Goal: Find specific page/section: Find specific page/section

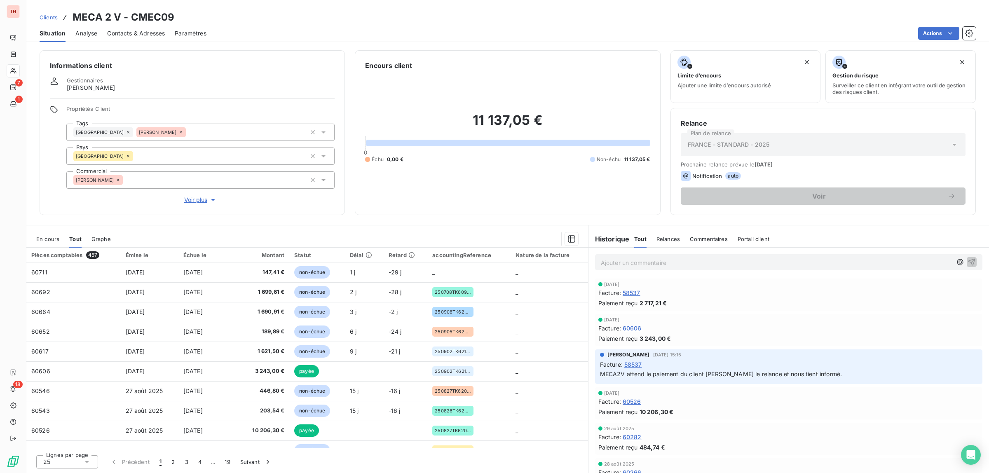
scroll to position [206, 0]
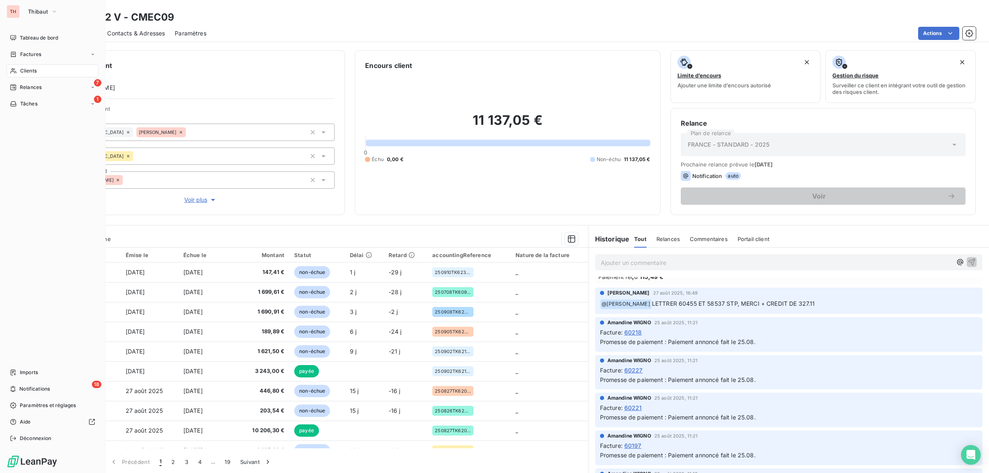
click at [34, 68] on span "Clients" at bounding box center [28, 70] width 16 height 7
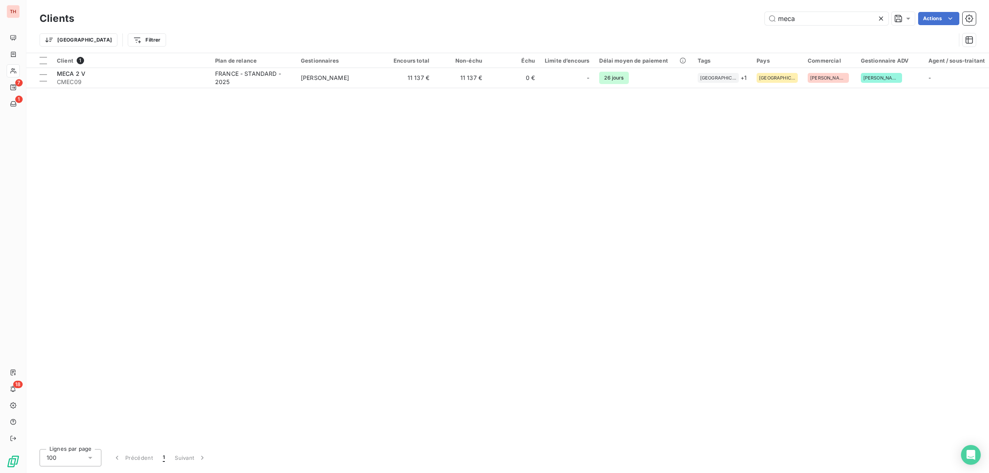
drag, startPoint x: 816, startPoint y: 19, endPoint x: 759, endPoint y: 19, distance: 56.8
click at [761, 19] on div "meca Actions" at bounding box center [529, 18] width 891 height 13
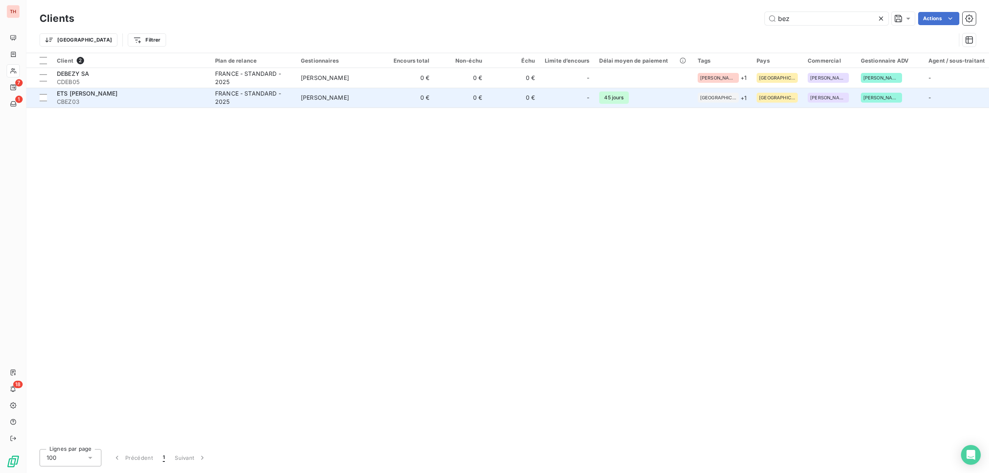
type input "bez"
click at [131, 97] on div "ETS [PERSON_NAME]" at bounding box center [131, 93] width 148 height 8
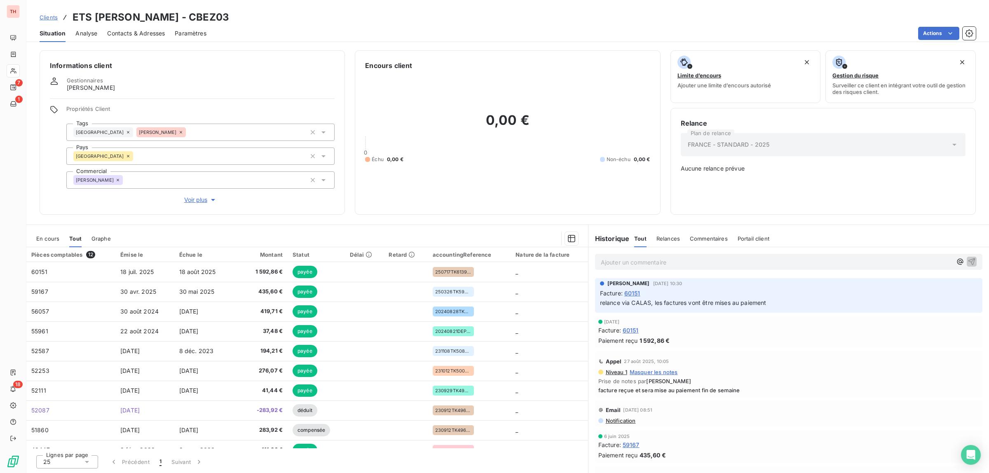
click at [46, 237] on span "En cours" at bounding box center [47, 238] width 23 height 7
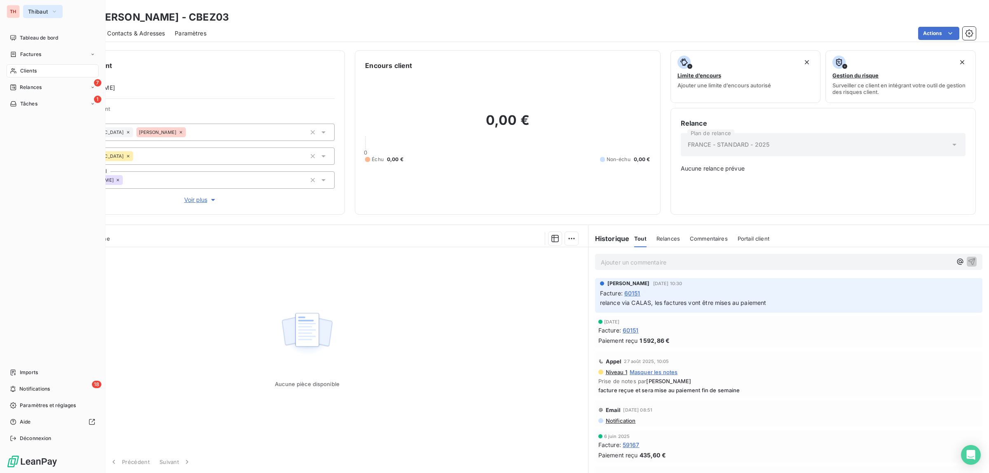
click at [33, 9] on span "Thibaut" at bounding box center [38, 11] width 20 height 7
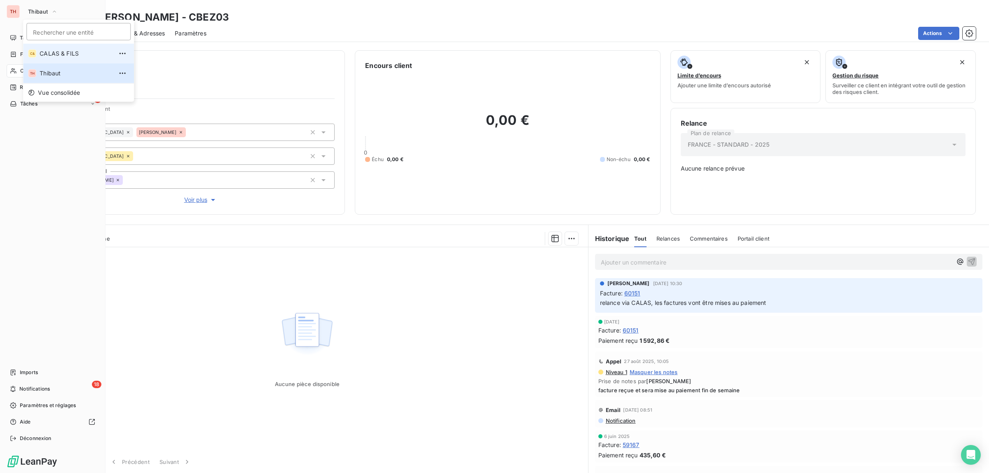
click at [47, 49] on span "CALAS & FILS" at bounding box center [76, 53] width 73 height 8
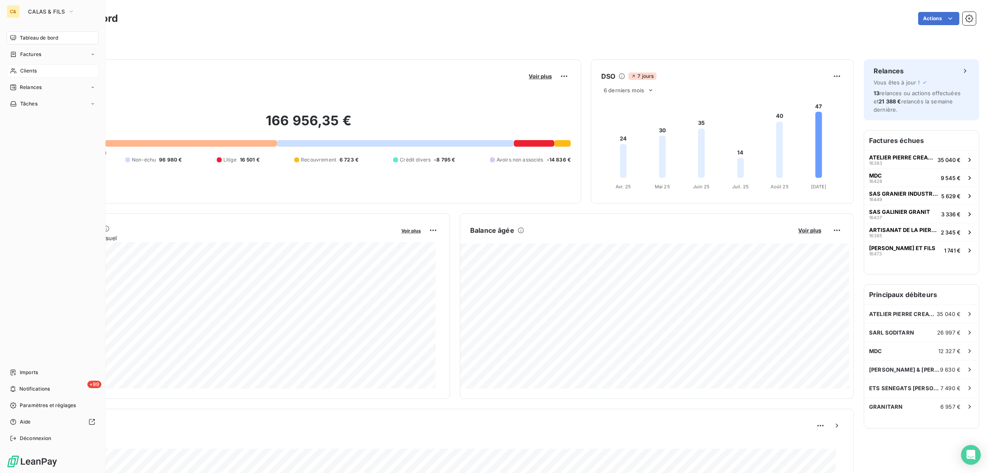
click at [29, 68] on span "Clients" at bounding box center [28, 70] width 16 height 7
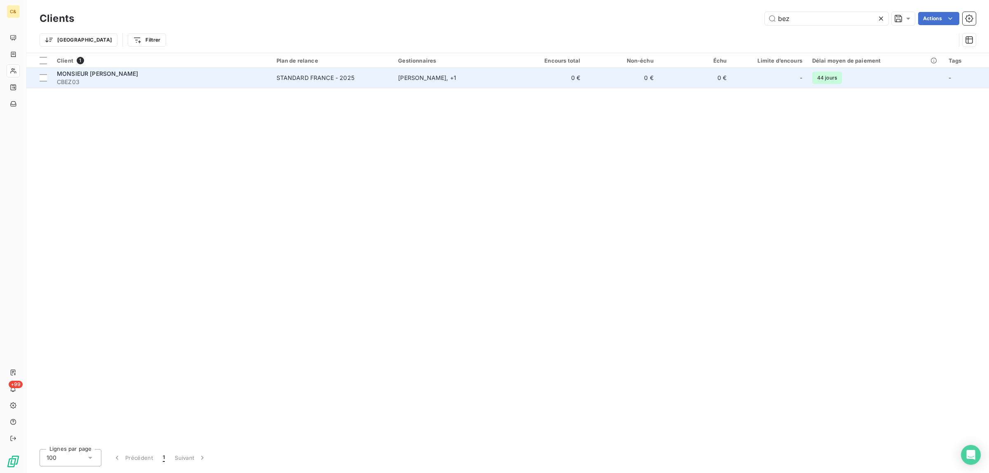
click at [182, 77] on div "MONSIEUR [PERSON_NAME]" at bounding box center [162, 74] width 210 height 8
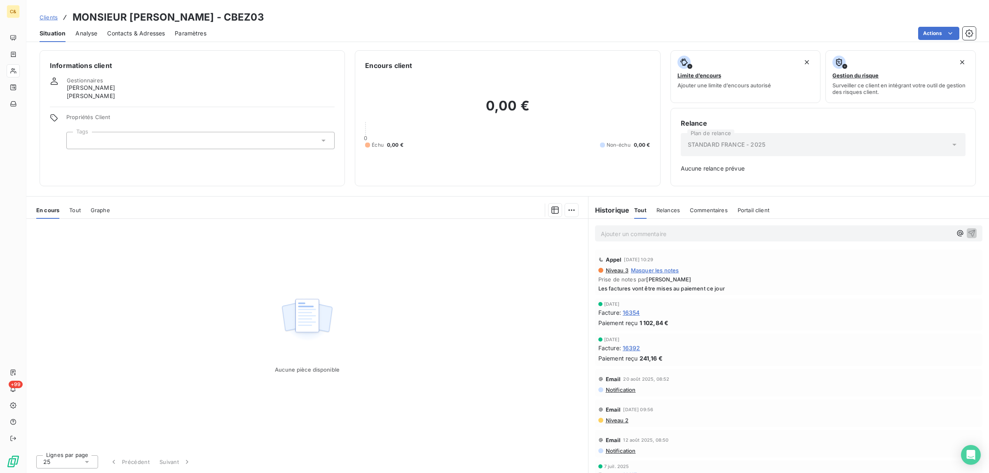
click at [73, 207] on span "Tout" at bounding box center [75, 210] width 12 height 7
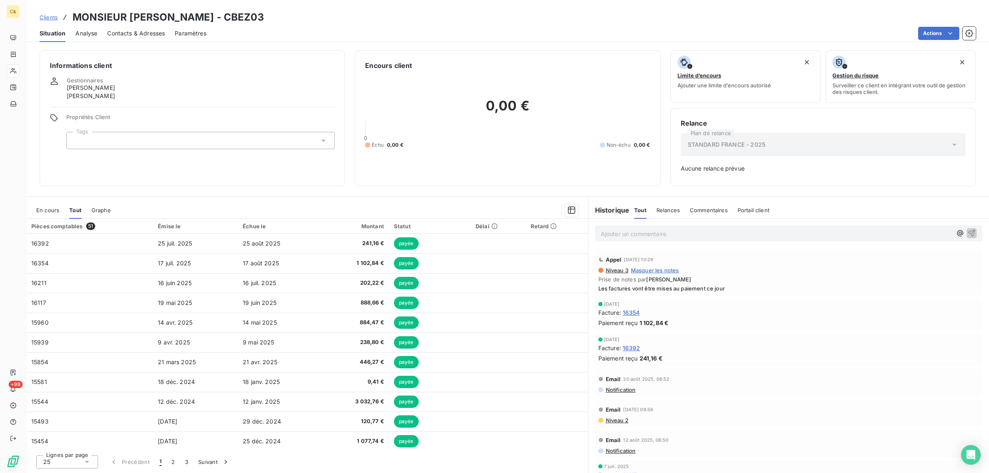
click at [190, 31] on span "Paramètres" at bounding box center [191, 33] width 32 height 8
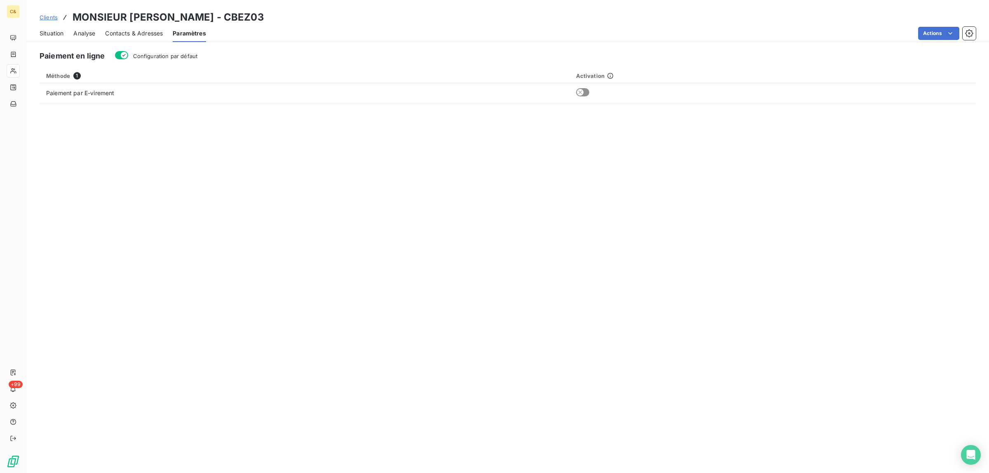
click at [136, 32] on span "Contacts & Adresses" at bounding box center [134, 33] width 58 height 8
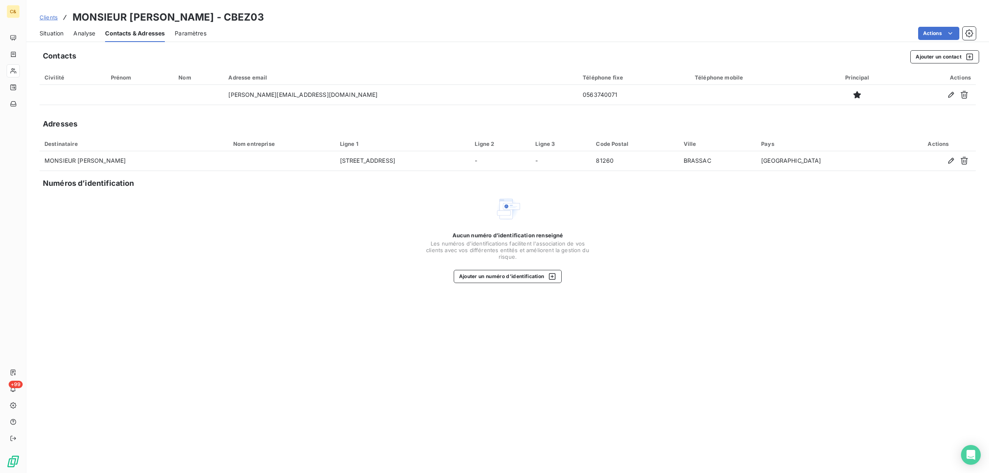
click at [83, 34] on span "Analyse" at bounding box center [84, 33] width 22 height 8
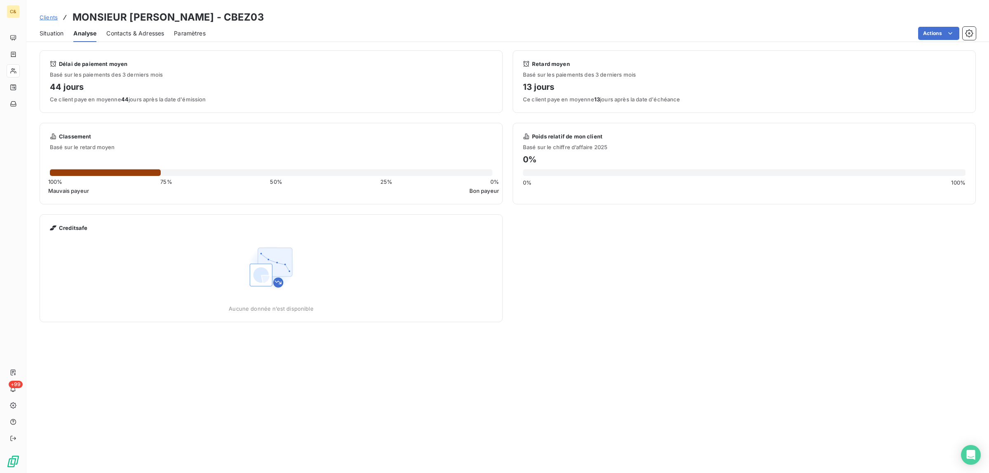
click at [54, 31] on span "Situation" at bounding box center [52, 33] width 24 height 8
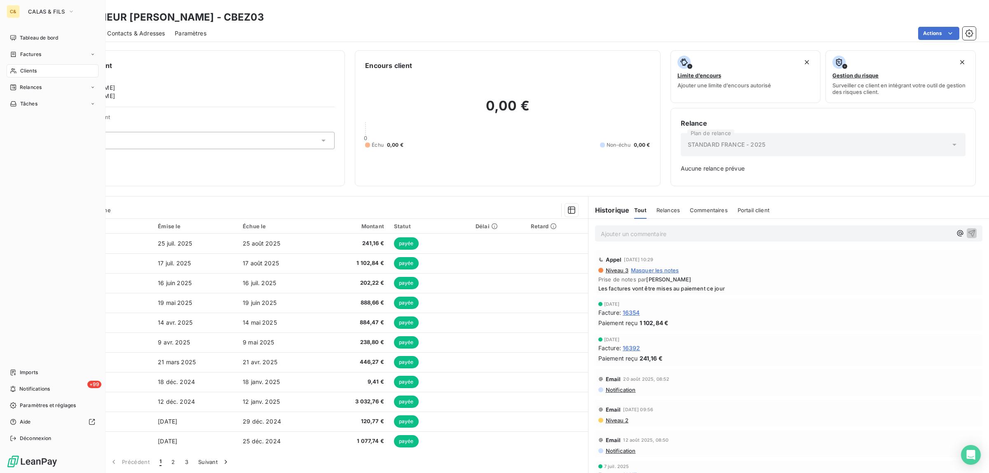
click at [15, 14] on div "C&" at bounding box center [13, 11] width 13 height 13
click at [46, 9] on span "CALAS & FILS" at bounding box center [46, 11] width 37 height 7
click at [58, 90] on span "Vue consolidée" at bounding box center [59, 93] width 42 height 8
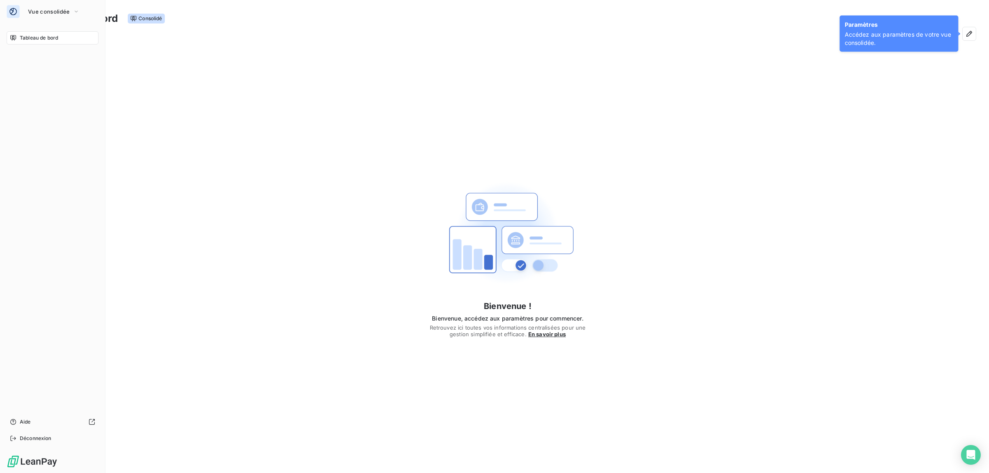
click at [47, 35] on span "Tableau de bord" at bounding box center [39, 37] width 38 height 7
click at [59, 7] on button "Vue consolidée" at bounding box center [53, 11] width 61 height 13
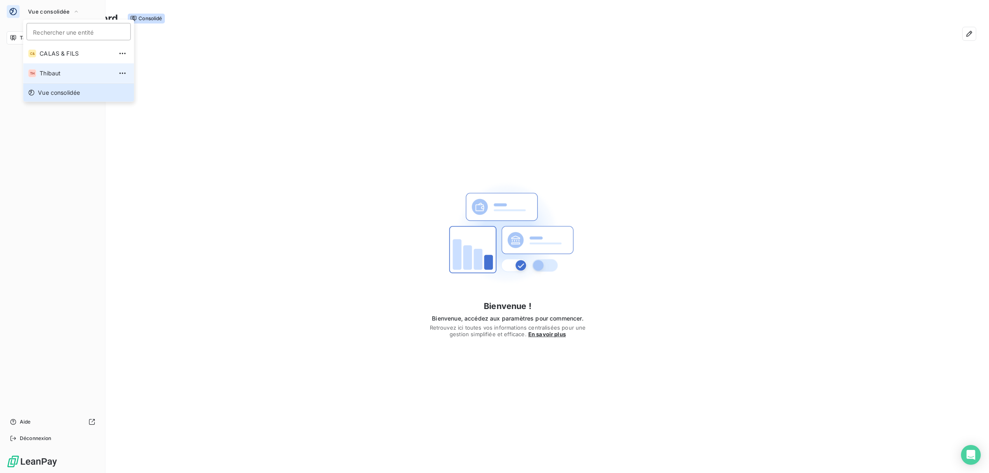
click at [58, 71] on span "Thibaut" at bounding box center [76, 73] width 73 height 8
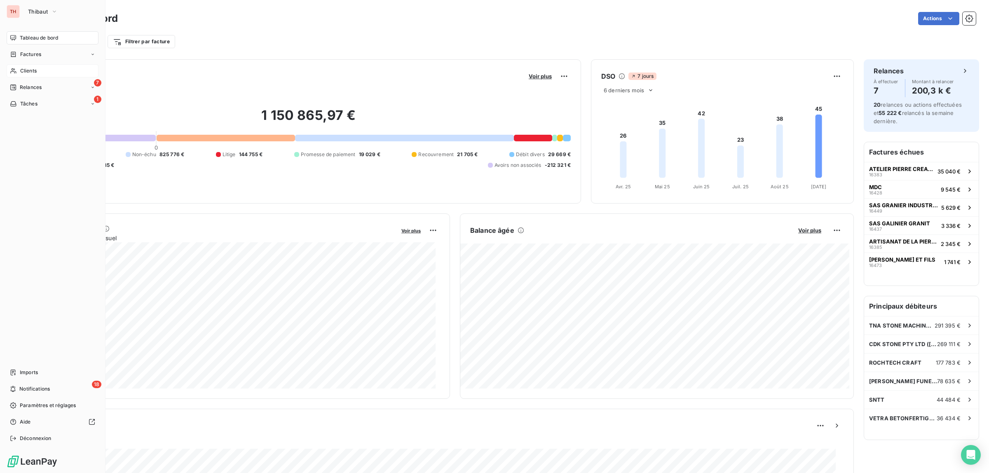
click at [30, 71] on span "Clients" at bounding box center [28, 70] width 16 height 7
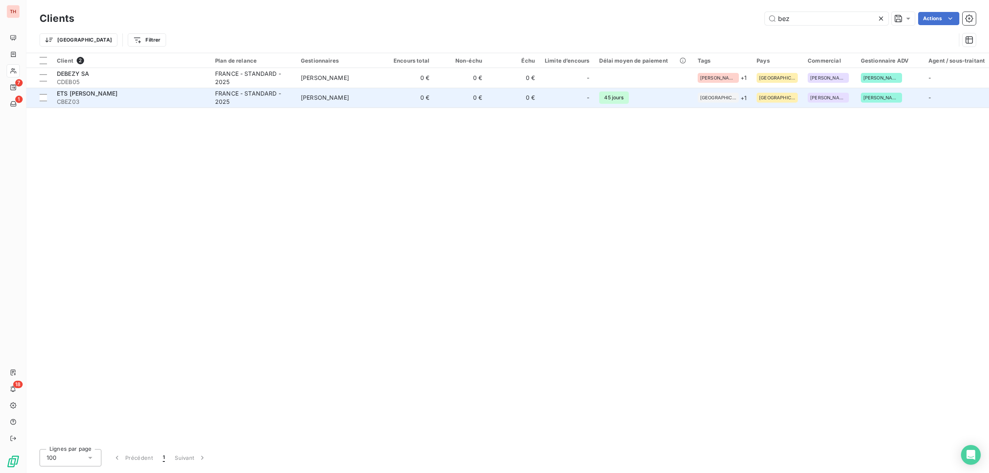
click at [116, 100] on span "CBEZ03" at bounding box center [131, 102] width 148 height 8
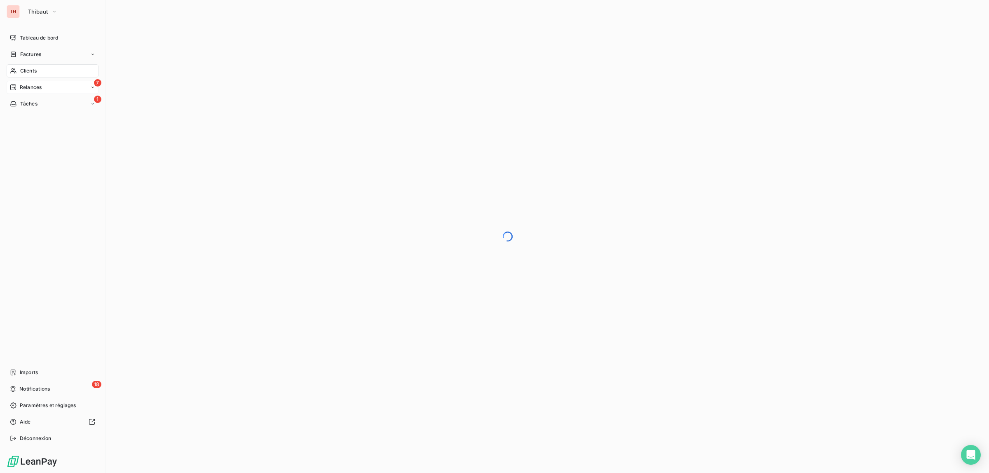
click at [36, 86] on span "Relances" at bounding box center [31, 87] width 22 height 7
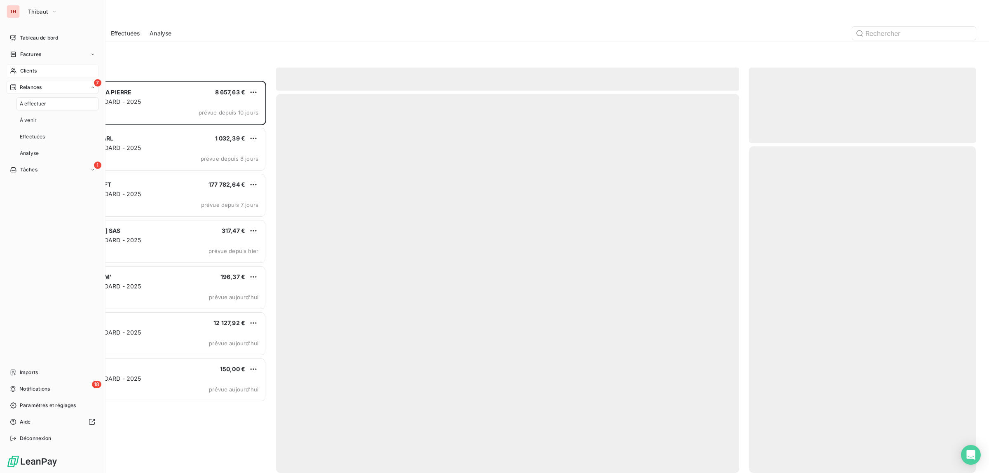
scroll to position [385, 219]
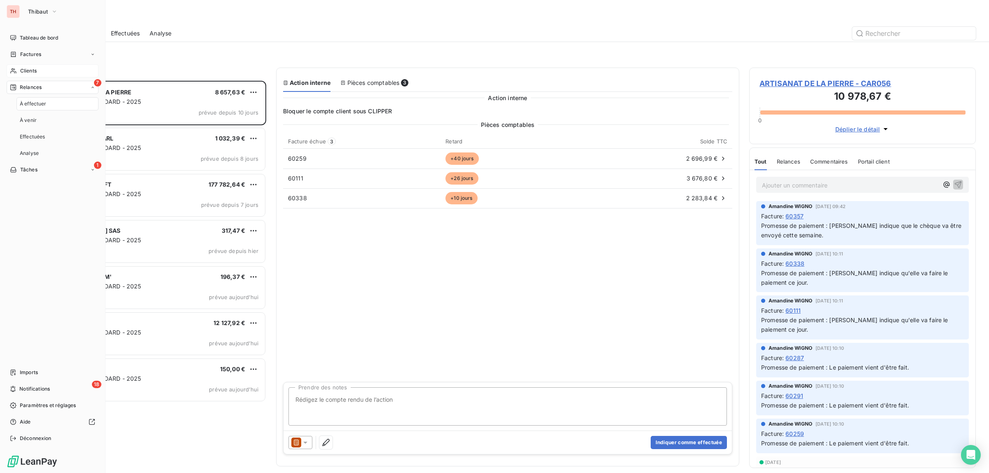
click at [31, 69] on span "Clients" at bounding box center [28, 70] width 16 height 7
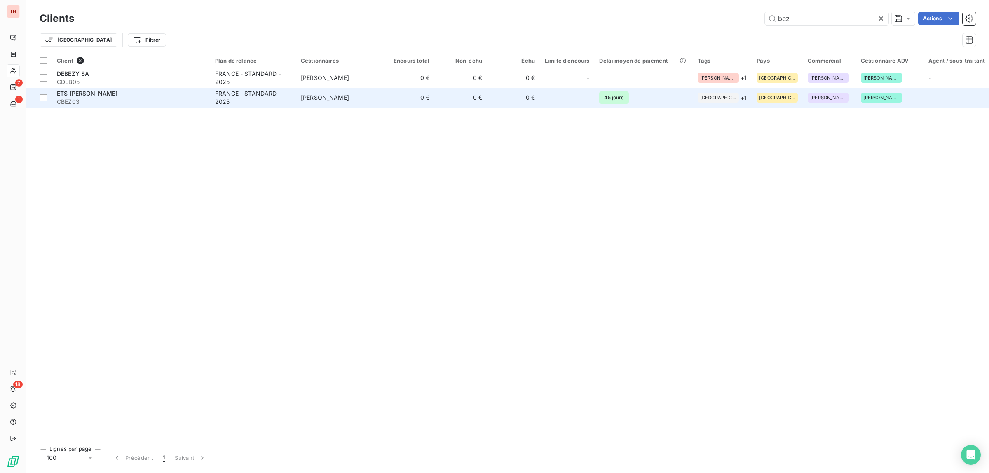
click at [140, 98] on span "CBEZ03" at bounding box center [131, 102] width 148 height 8
